Goal: Complete application form: Complete application form

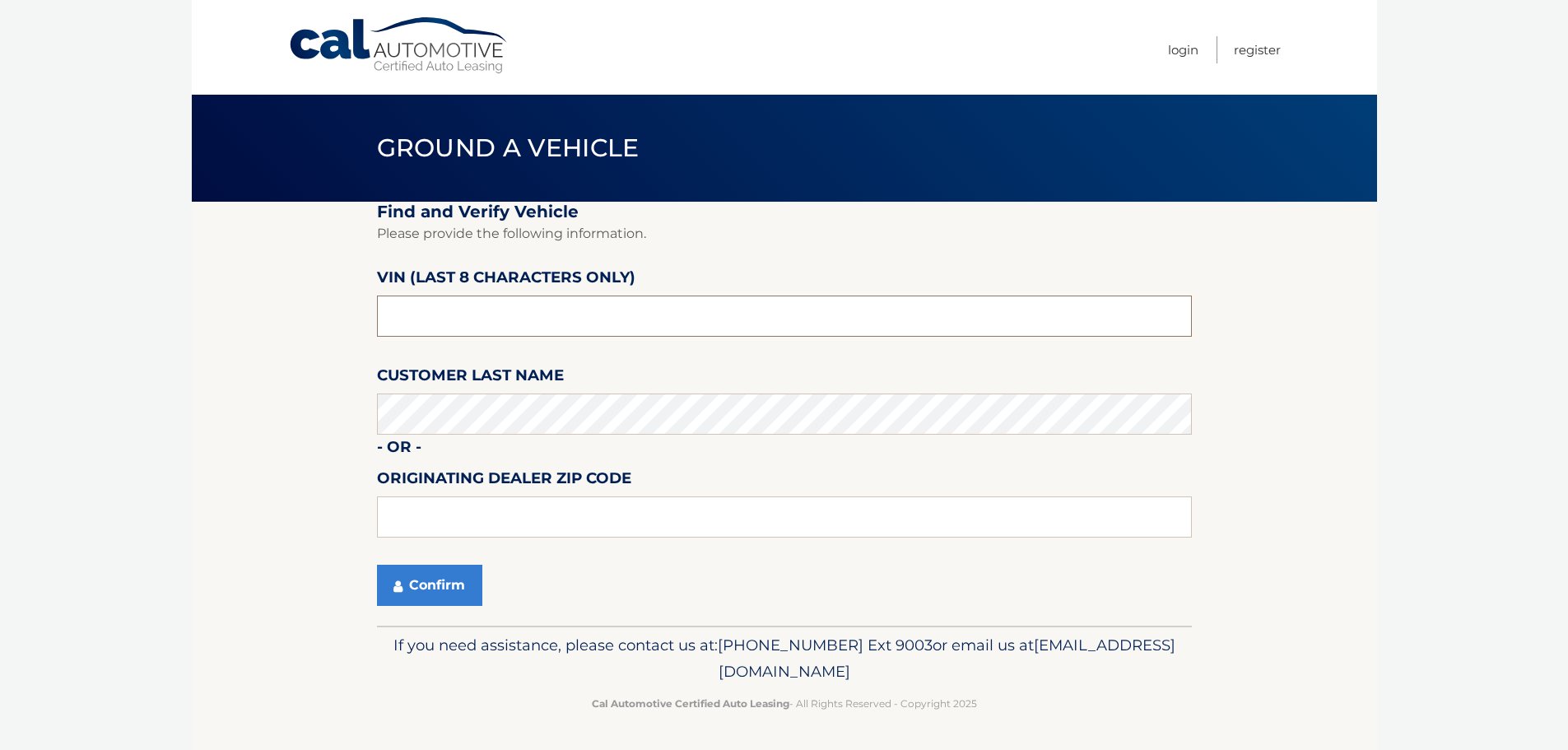
click at [501, 306] on input "text" at bounding box center [784, 315] width 815 height 41
type input "NM152798"
click at [690, 524] on input "text" at bounding box center [784, 516] width 815 height 41
type input "33073"
click at [372, 577] on section "Find and Verify Vehicle Please provide the following information. VIN (last 8 c…" at bounding box center [784, 413] width 1185 height 424
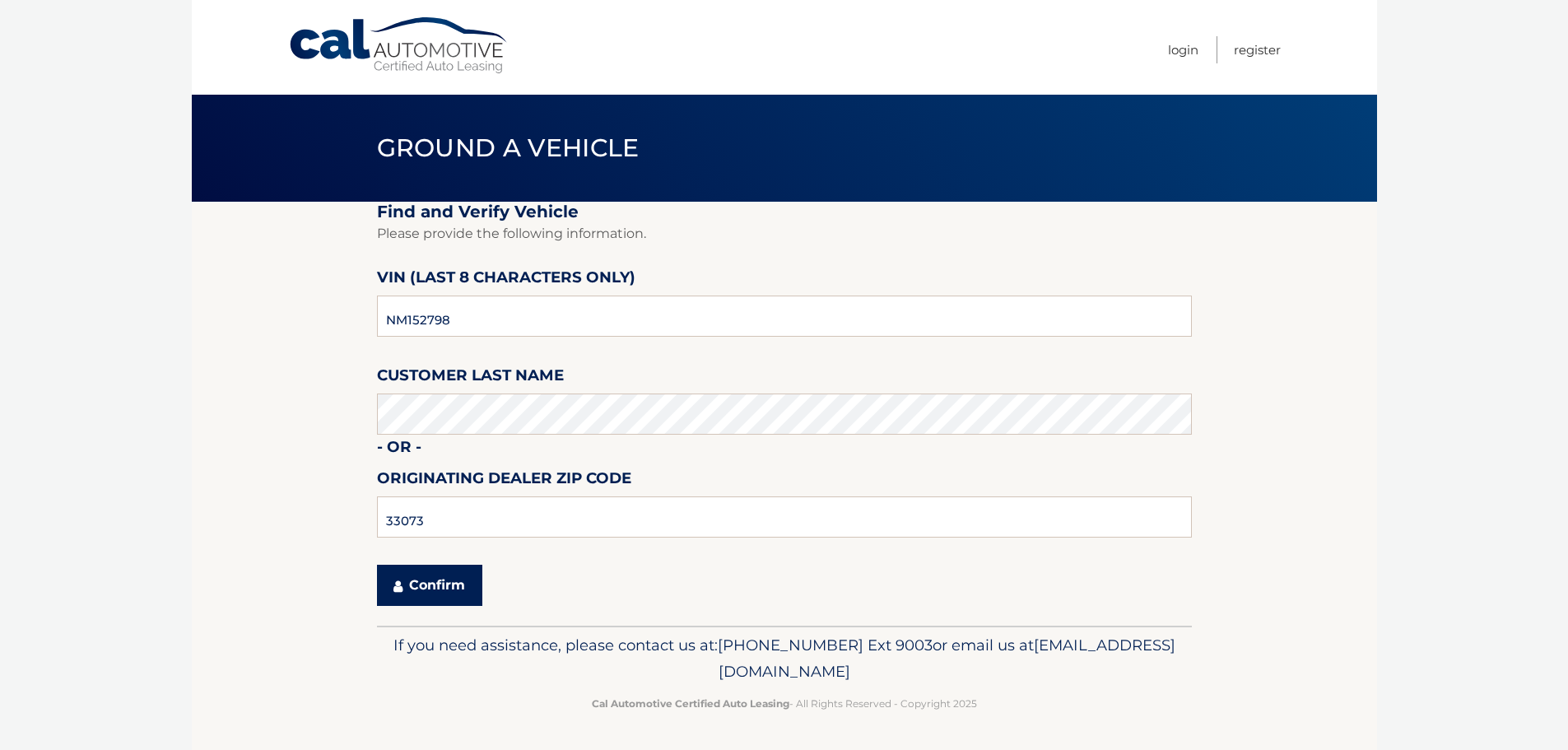
click at [428, 592] on button "Confirm" at bounding box center [429, 584] width 105 height 41
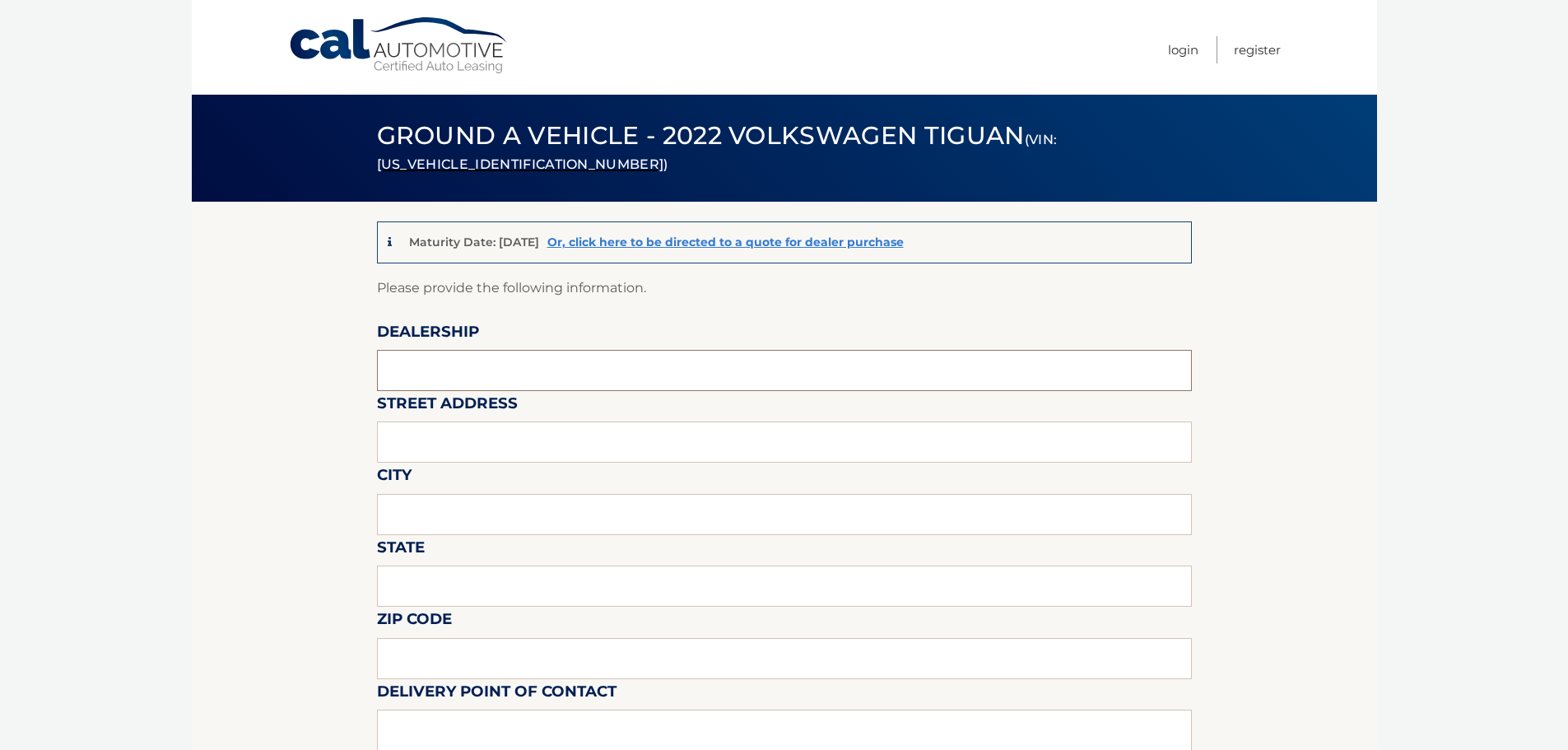
click at [504, 368] on input "text" at bounding box center [784, 370] width 815 height 41
type input "GUNTHER MOTOR COMPANY"
click at [525, 433] on input "text" at bounding box center [784, 441] width 815 height 41
type input "4350 N STATE ROAD 7"
click at [568, 511] on input "text" at bounding box center [784, 514] width 815 height 41
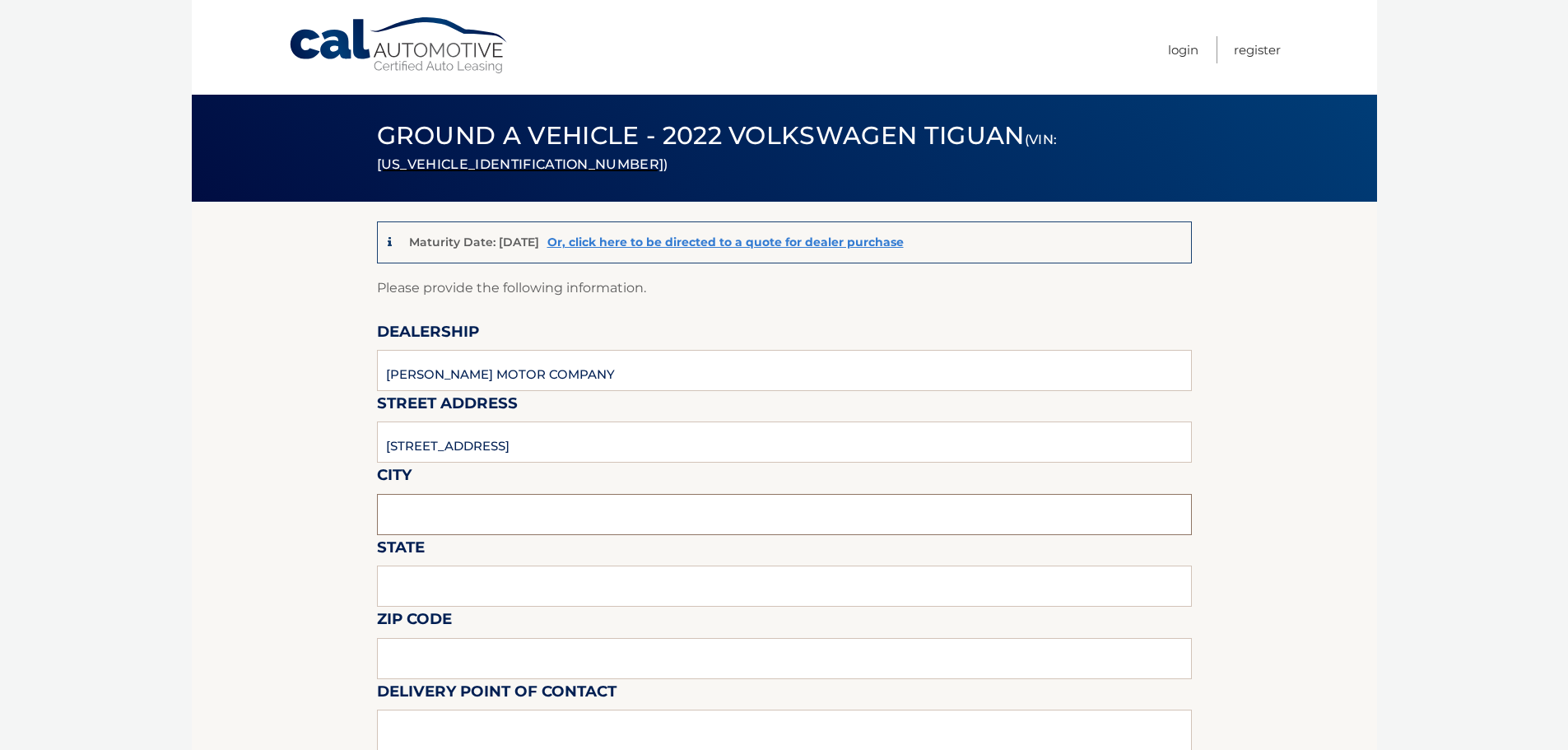
type input "COCONUT CREEK"
type input "Florida"
type input "33073"
type input "DEANTE POWELL"
type input "9548503820"
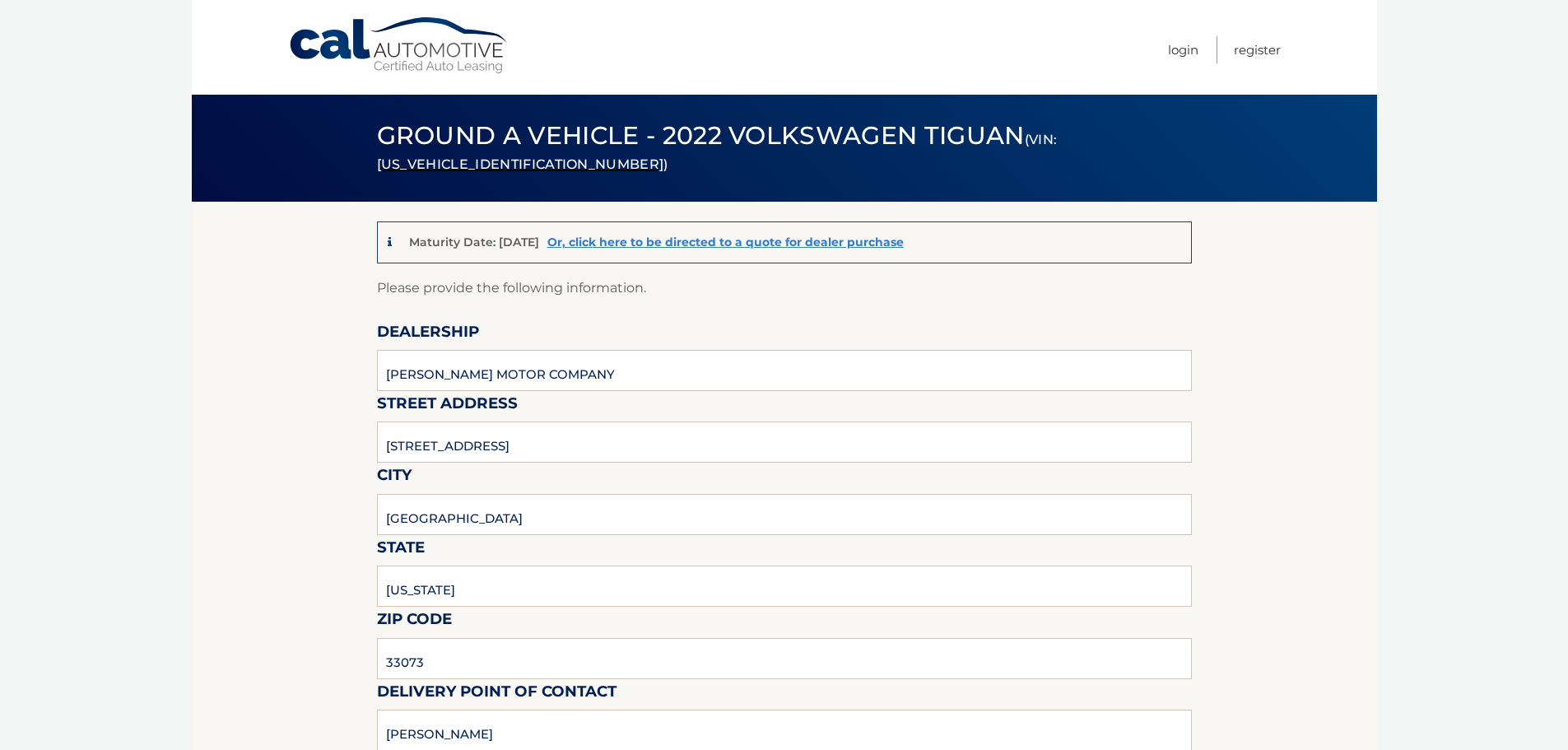
type input "DEANTE.POWELL@GMAIL.COM"
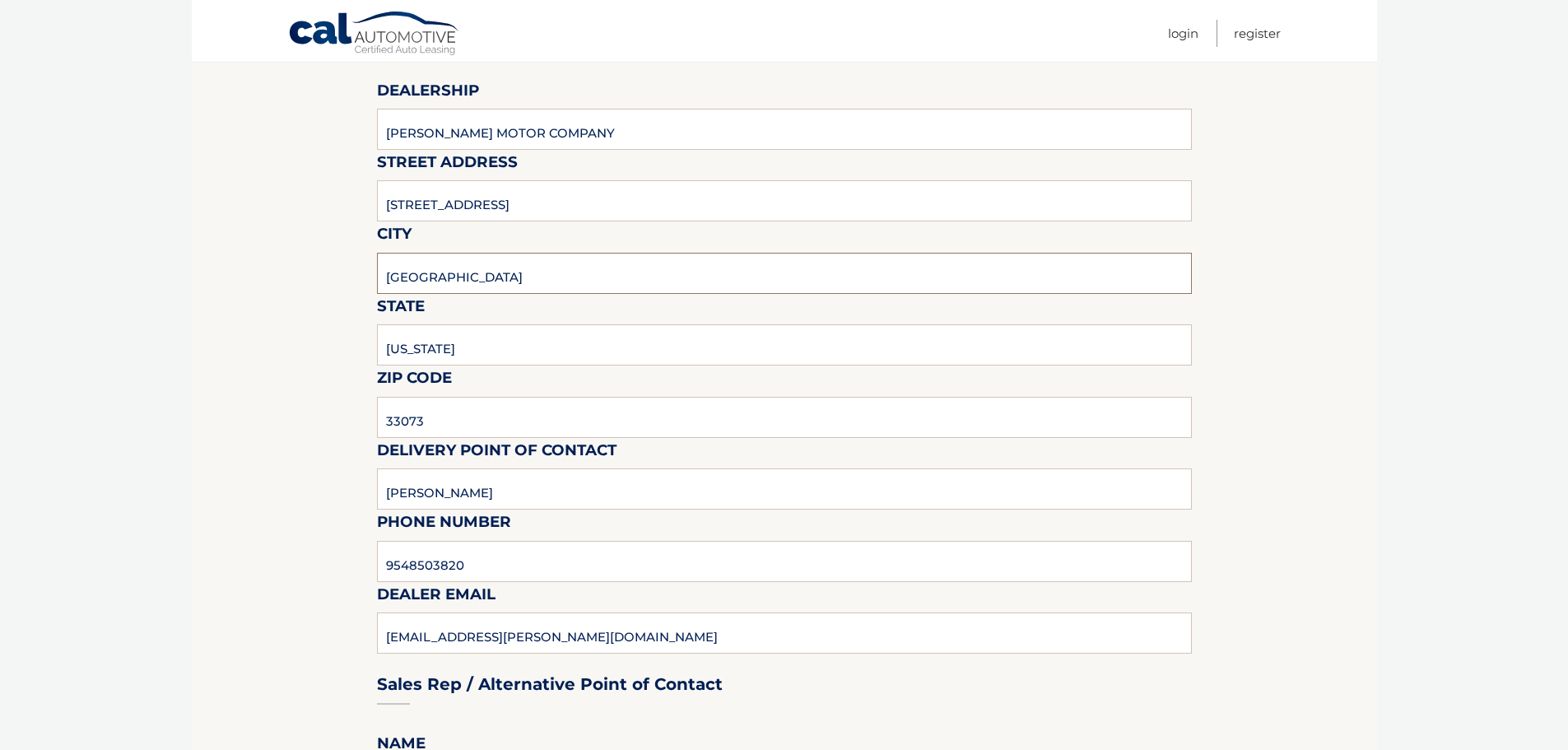
scroll to position [246, 0]
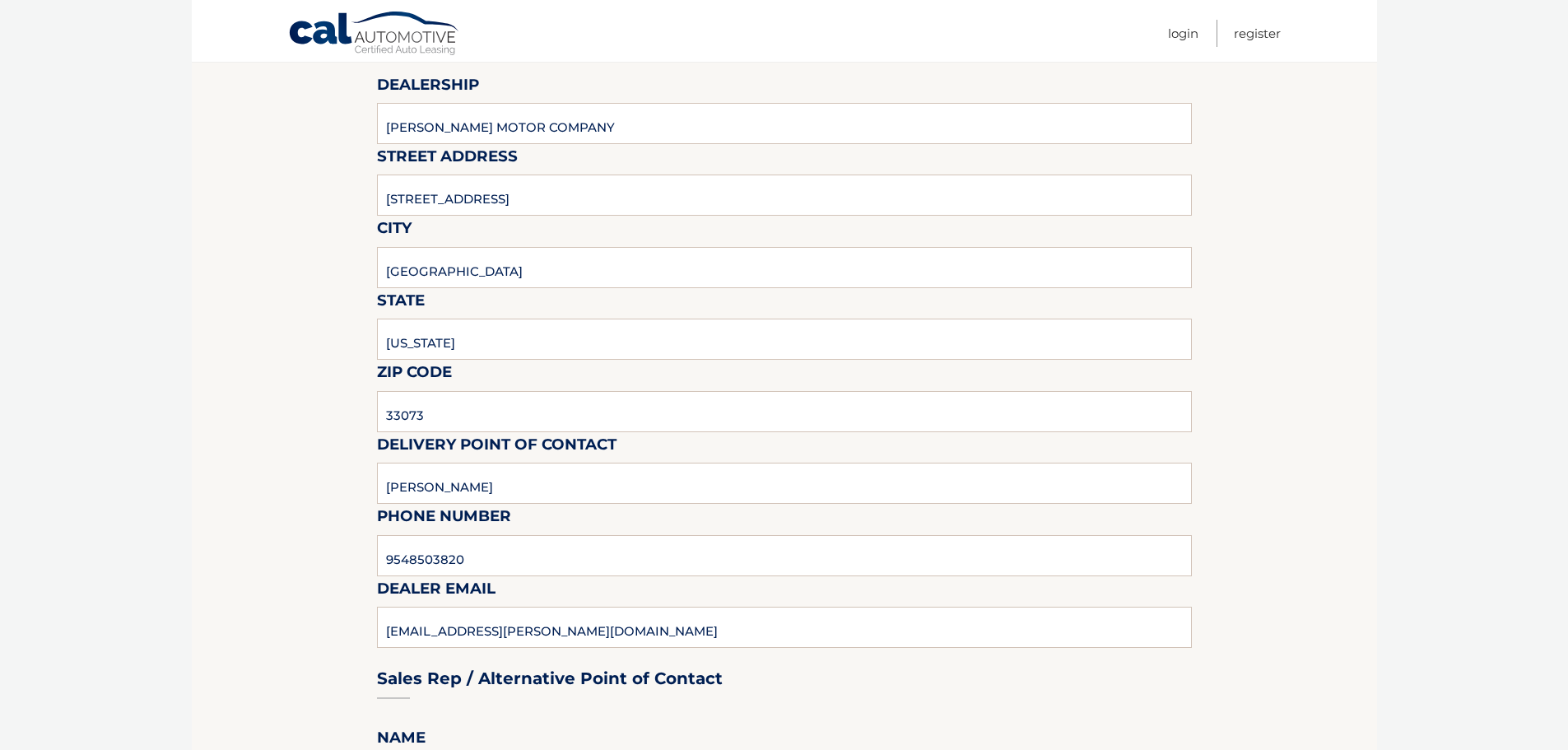
click at [573, 630] on div "Sales Rep / Alternative Point of Contact" at bounding box center [784, 647] width 815 height 116
click at [573, 611] on div "Sales Rep / Alternative Point of Contact" at bounding box center [784, 647] width 815 height 116
drag, startPoint x: 587, startPoint y: 624, endPoint x: 570, endPoint y: 620, distance: 17.5
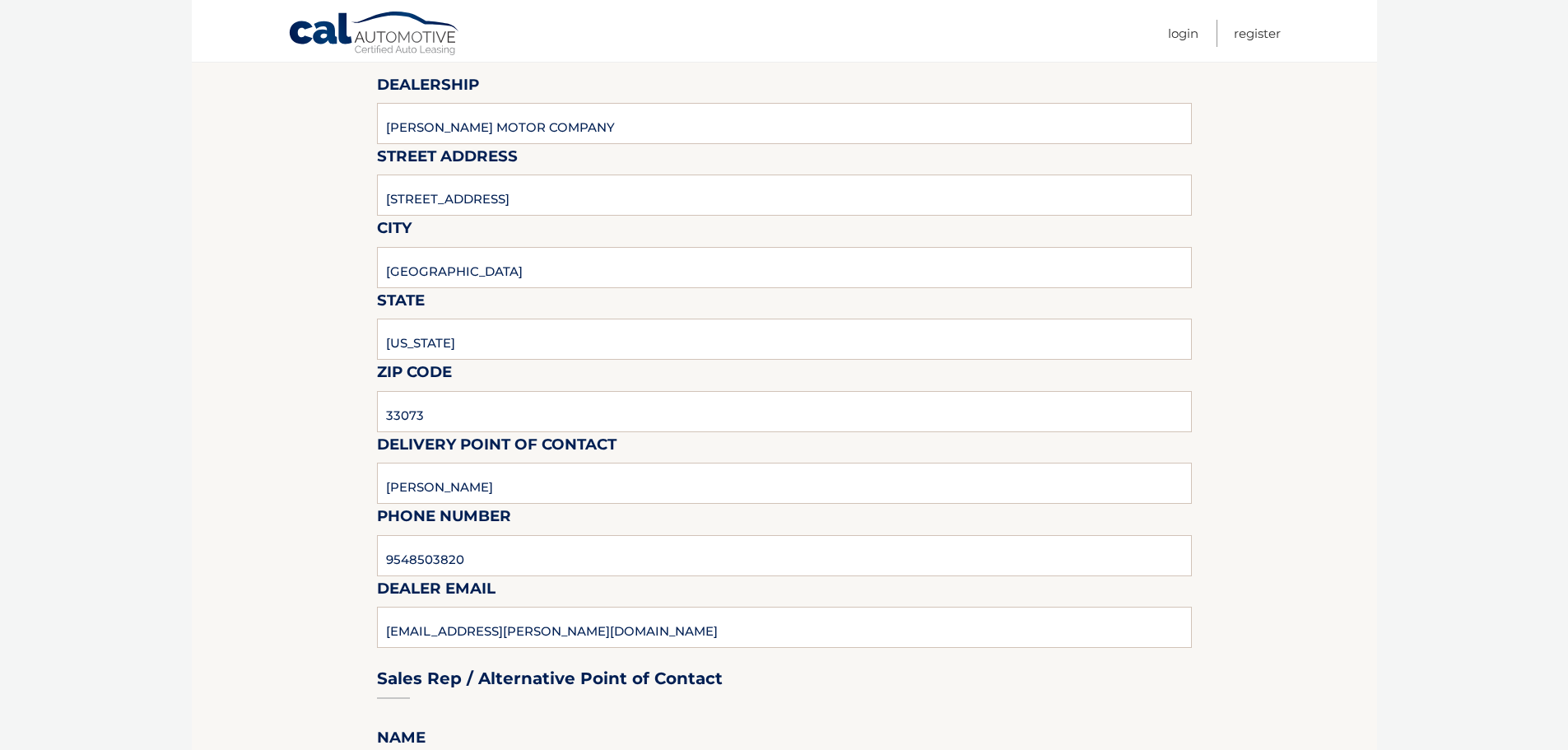
click at [587, 625] on div "Sales Rep / Alternative Point of Contact" at bounding box center [784, 647] width 815 height 116
click at [525, 564] on input "9548503820" at bounding box center [784, 554] width 815 height 41
type input "9545903760"
click at [479, 637] on div "Sales Rep / Alternative Point of Contact" at bounding box center [784, 647] width 815 height 116
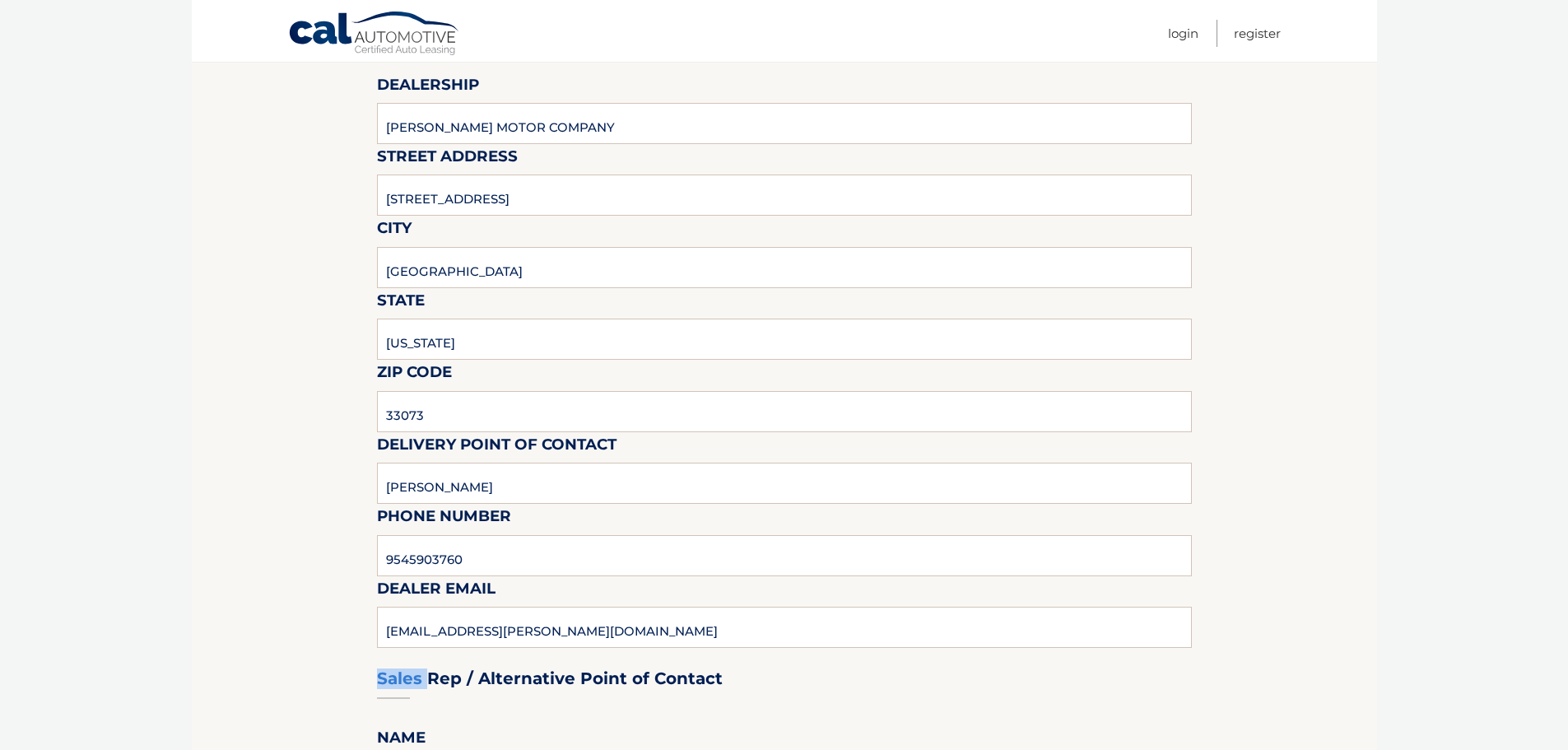
click at [479, 637] on div "Sales Rep / Alternative Point of Contact" at bounding box center [784, 647] width 815 height 116
click at [479, 630] on div "Sales Rep / Alternative Point of Contact" at bounding box center [784, 647] width 815 height 116
click at [487, 563] on input "9545903760" at bounding box center [784, 554] width 815 height 41
type input "DEANTEP@GUNTHERCREEK.NET"
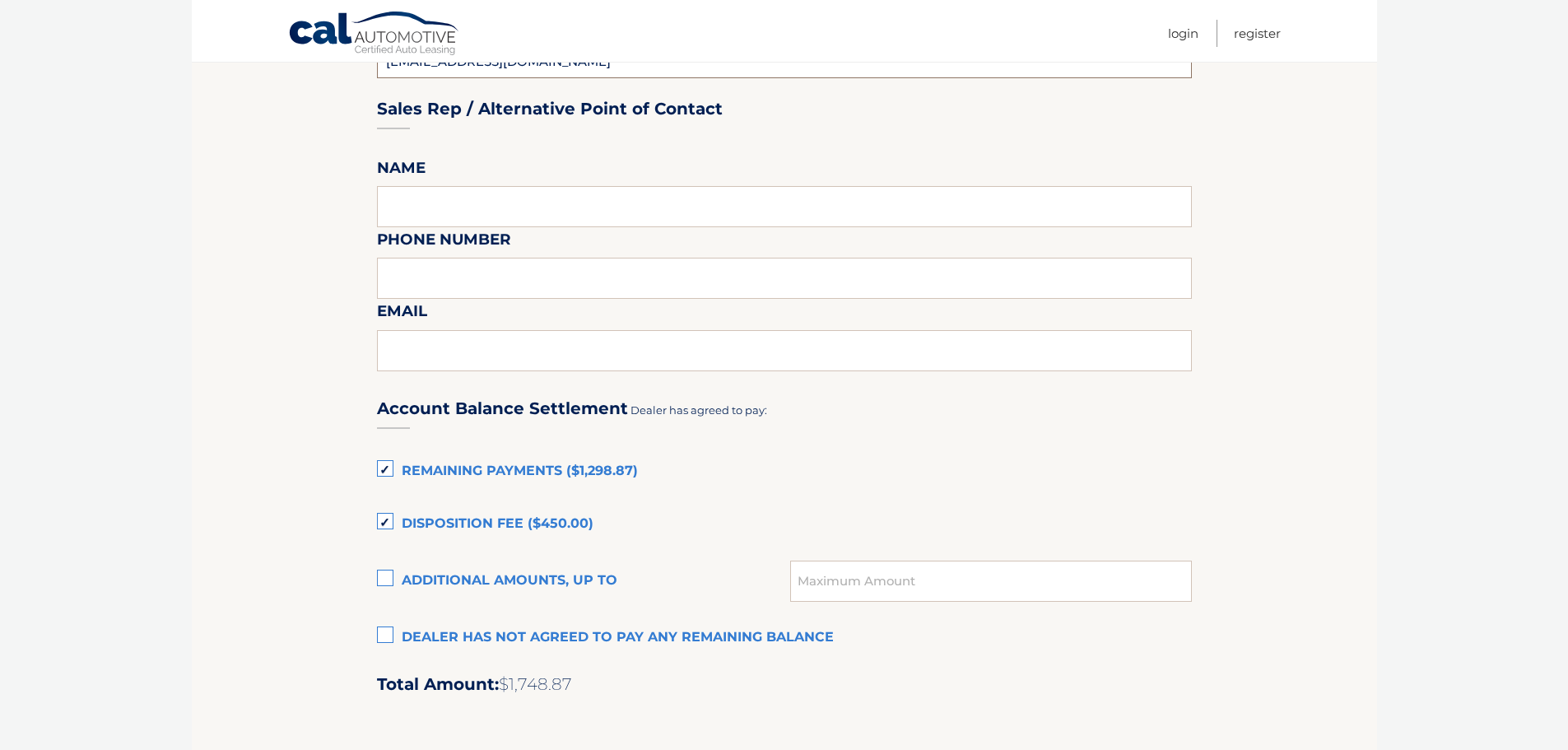
scroll to position [823, 0]
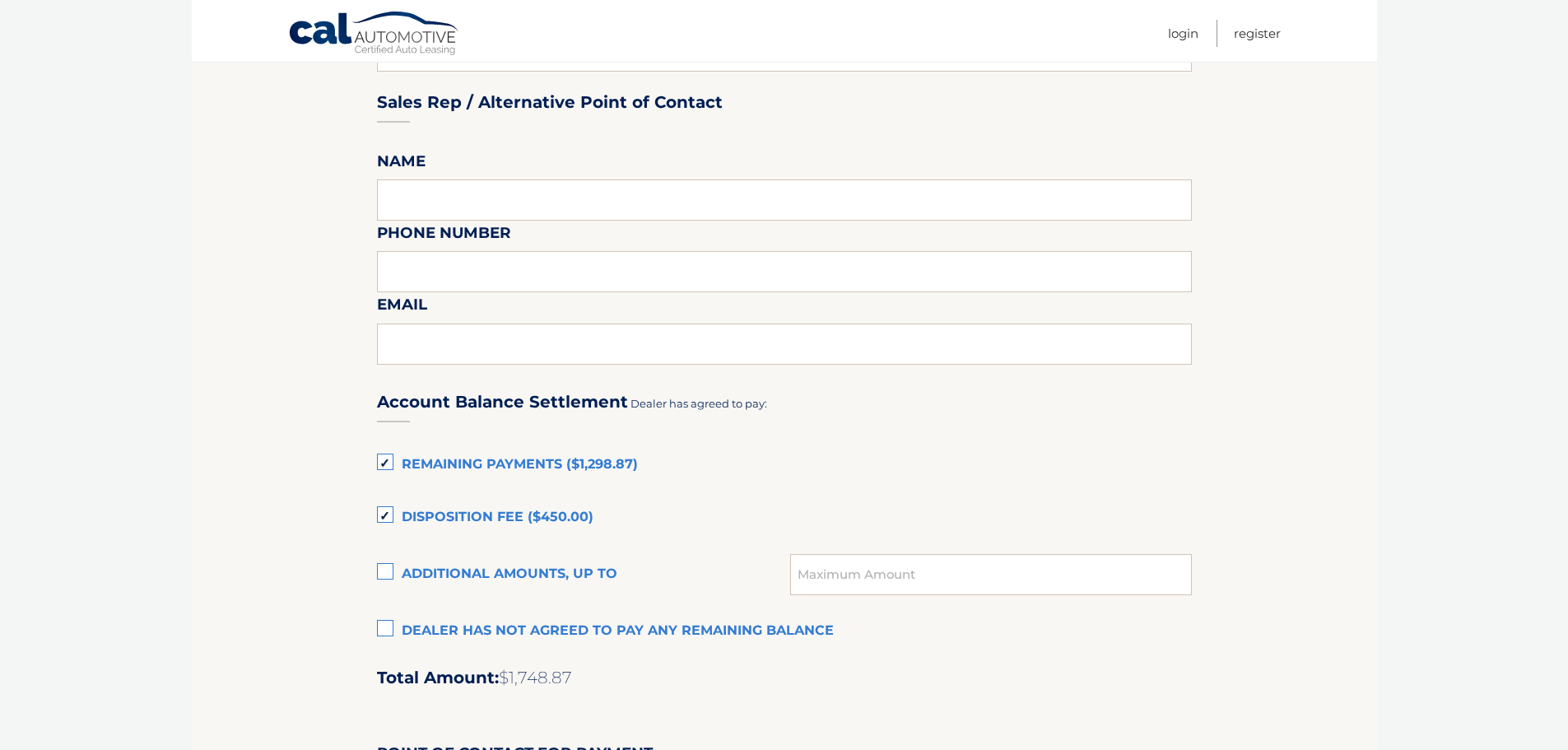
click at [390, 517] on label "Disposition Fee ($450.00)" at bounding box center [784, 517] width 815 height 33
click at [0, 0] on input "Disposition Fee ($450.00)" at bounding box center [0, 0] width 0 height 0
click at [386, 466] on label "Remaining Payments ($1,298.87)" at bounding box center [784, 464] width 815 height 33
click at [0, 0] on input "Remaining Payments ($1,298.87)" at bounding box center [0, 0] width 0 height 0
click at [396, 628] on label "Dealer has not agreed to pay any remaining balance" at bounding box center [784, 631] width 815 height 33
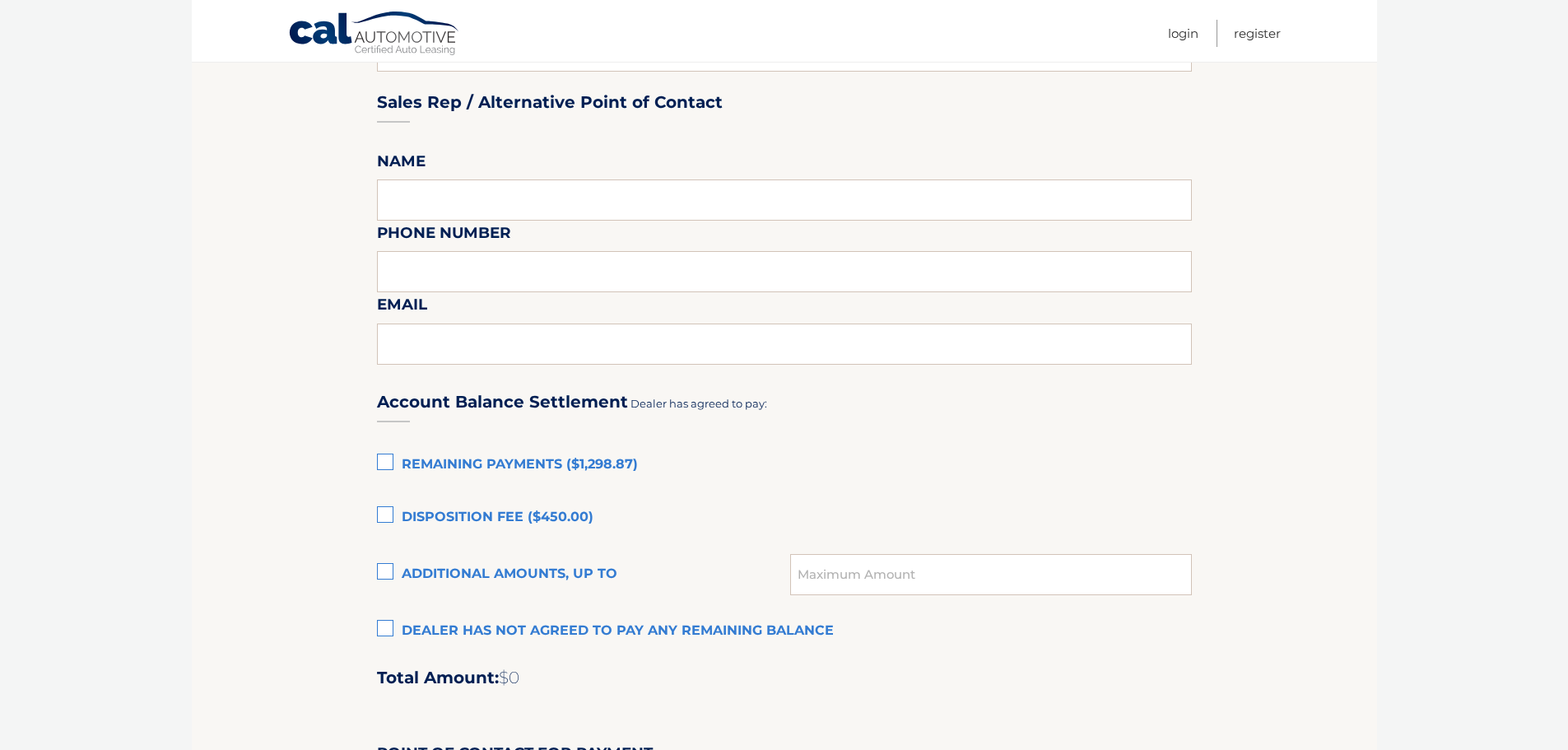
click at [0, 0] on input "Dealer has not agreed to pay any remaining balance" at bounding box center [0, 0] width 0 height 0
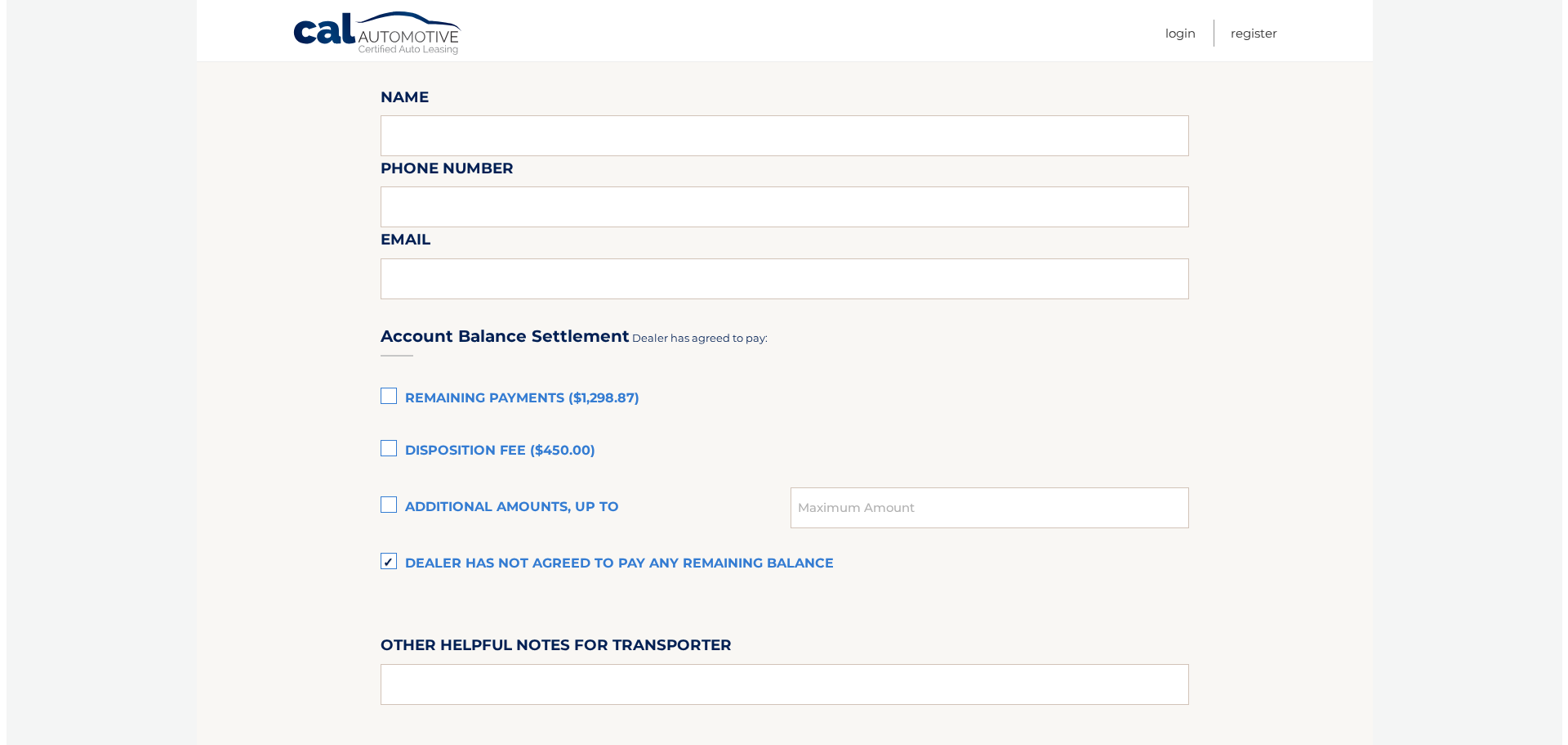
scroll to position [1116, 0]
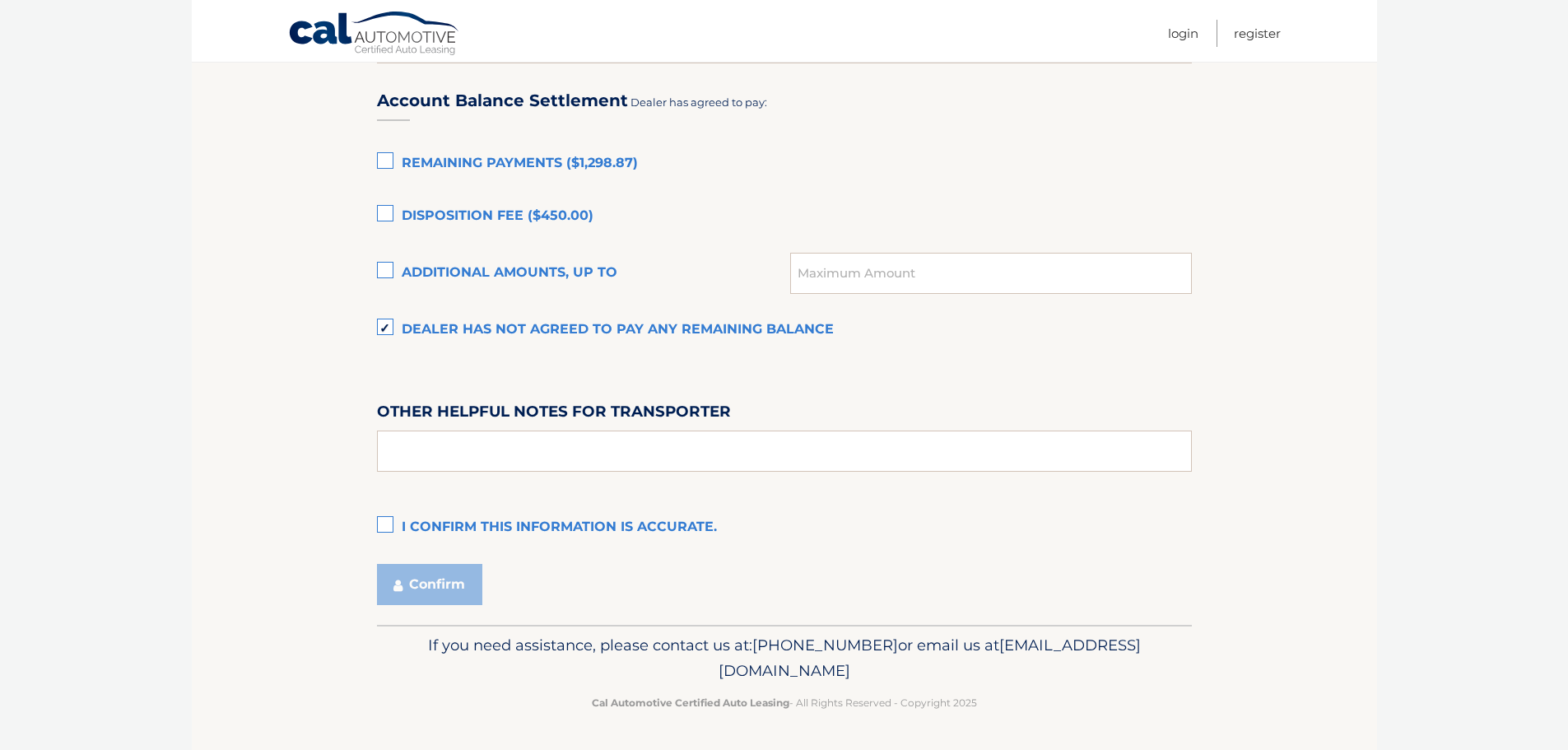
click at [379, 525] on label "I confirm this information is accurate." at bounding box center [784, 526] width 815 height 33
click at [0, 0] on input "I confirm this information is accurate." at bounding box center [0, 0] width 0 height 0
click at [423, 569] on button "Confirm" at bounding box center [429, 583] width 105 height 41
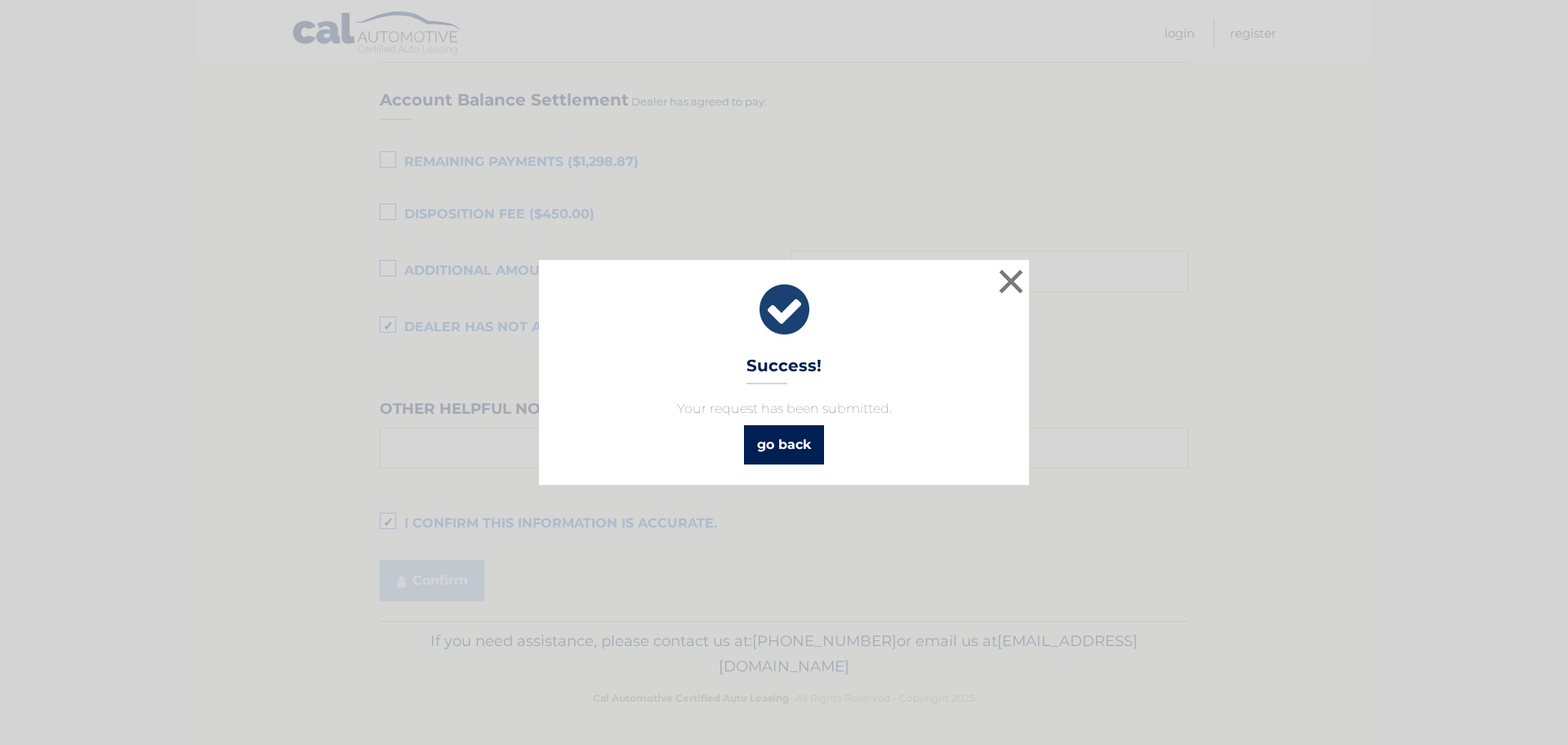
click at [773, 448] on link "go back" at bounding box center [784, 445] width 80 height 39
